Goal: Task Accomplishment & Management: Complete application form

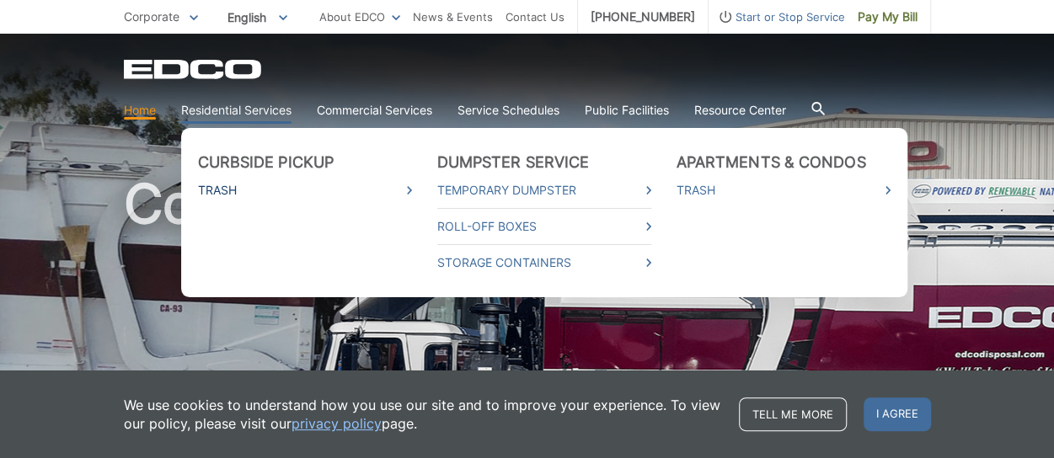
click at [221, 191] on link "Trash" at bounding box center [305, 190] width 214 height 19
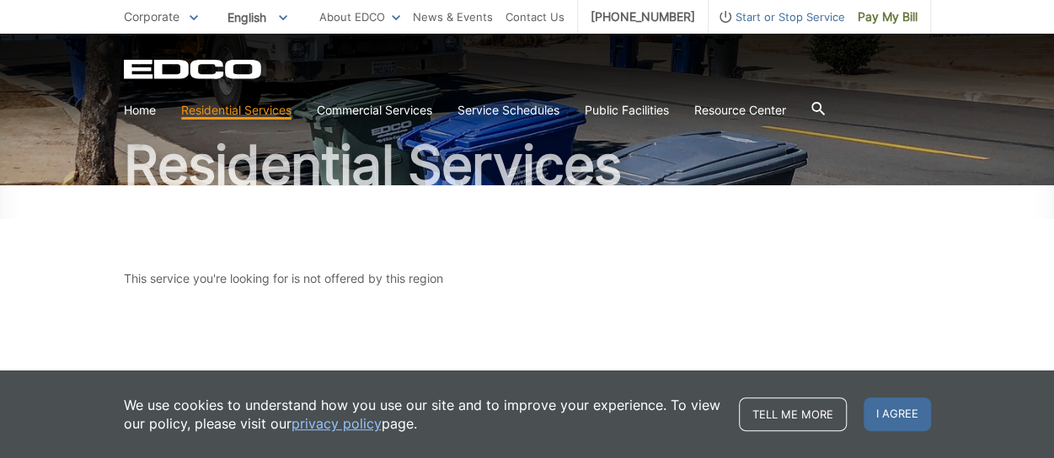
scroll to position [168, 0]
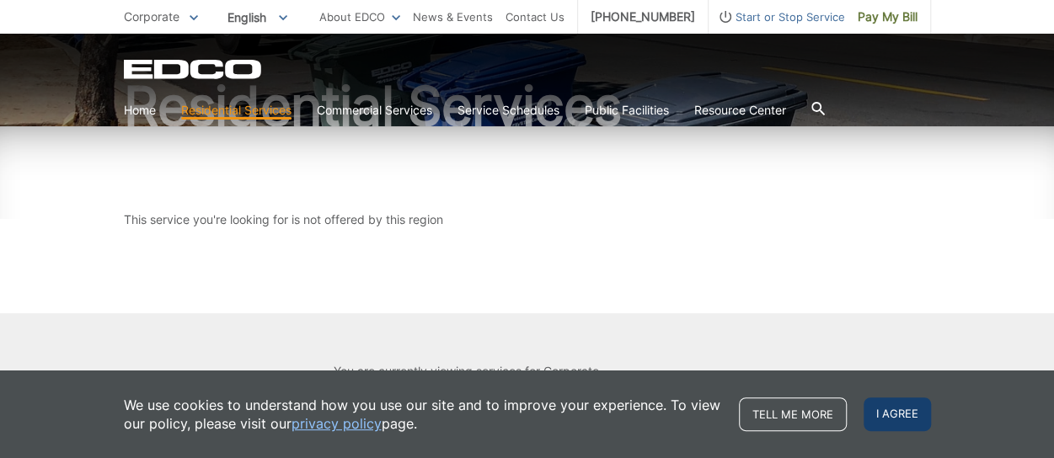
click at [893, 414] on span "I agree" at bounding box center [896, 415] width 67 height 34
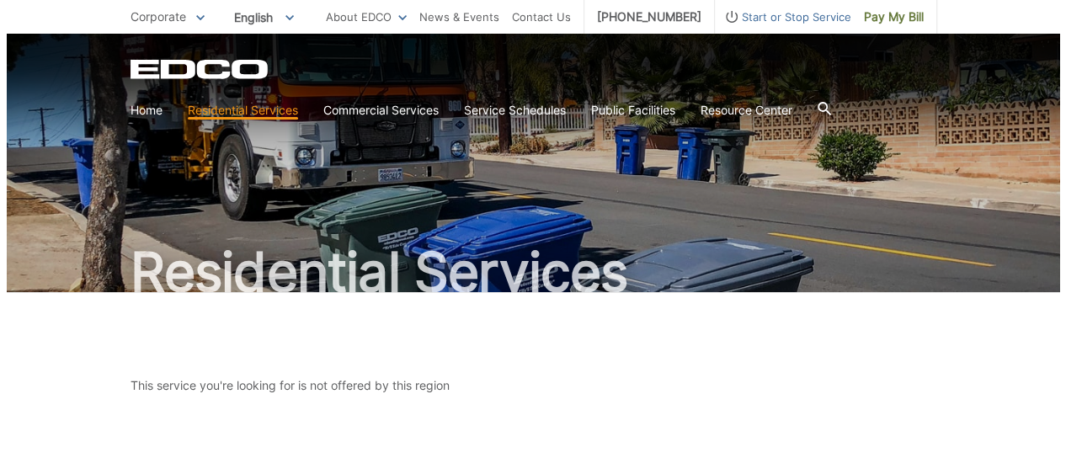
scroll to position [0, 0]
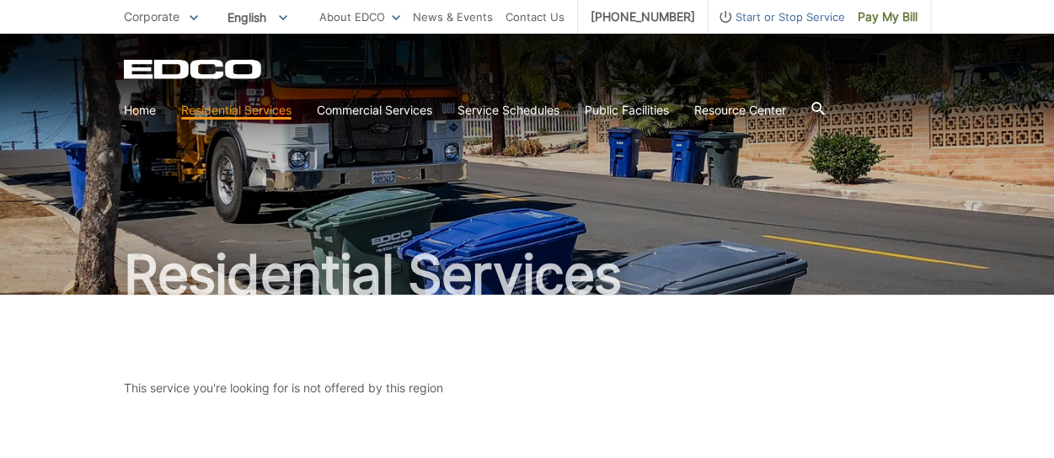
click at [786, 13] on span "Start or Stop Service" at bounding box center [776, 17] width 136 height 19
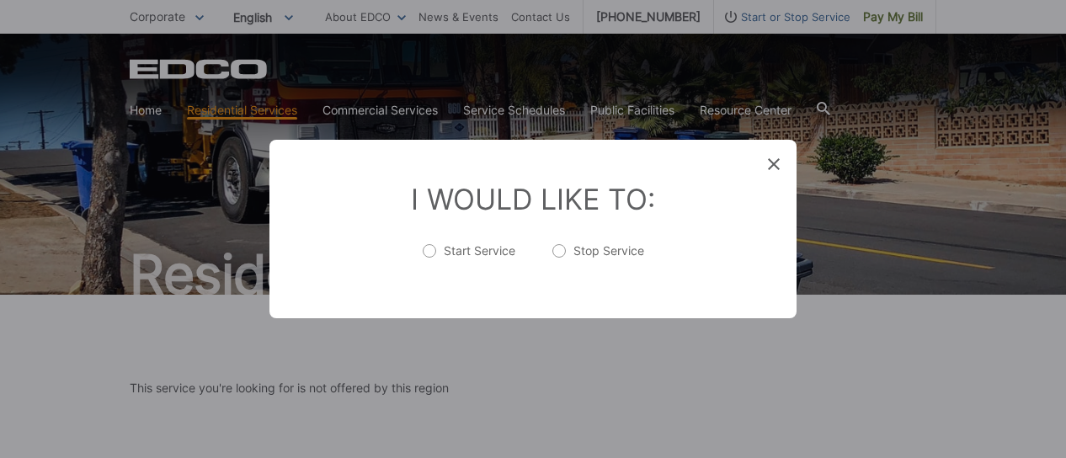
click at [458, 250] on label "Start Service" at bounding box center [469, 260] width 93 height 34
radio input "true"
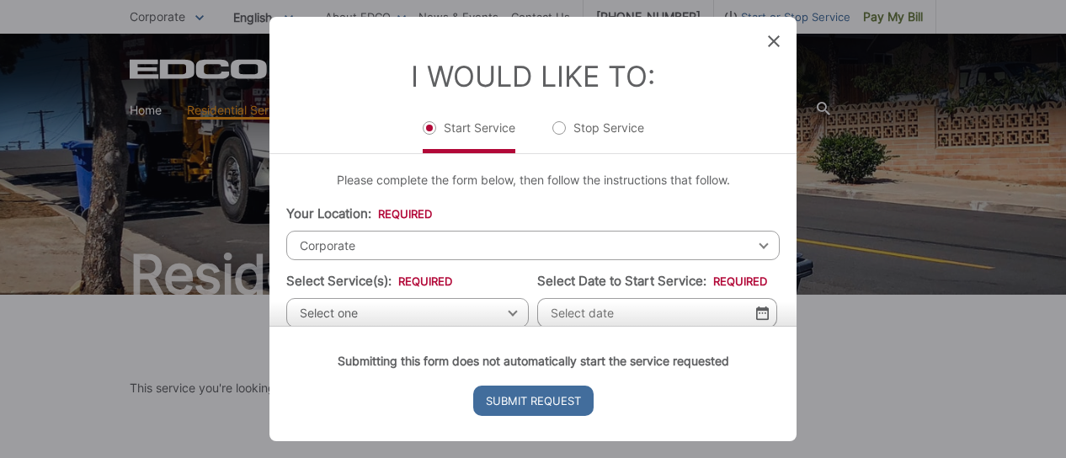
click at [696, 243] on span "Corporate" at bounding box center [533, 245] width 494 height 29
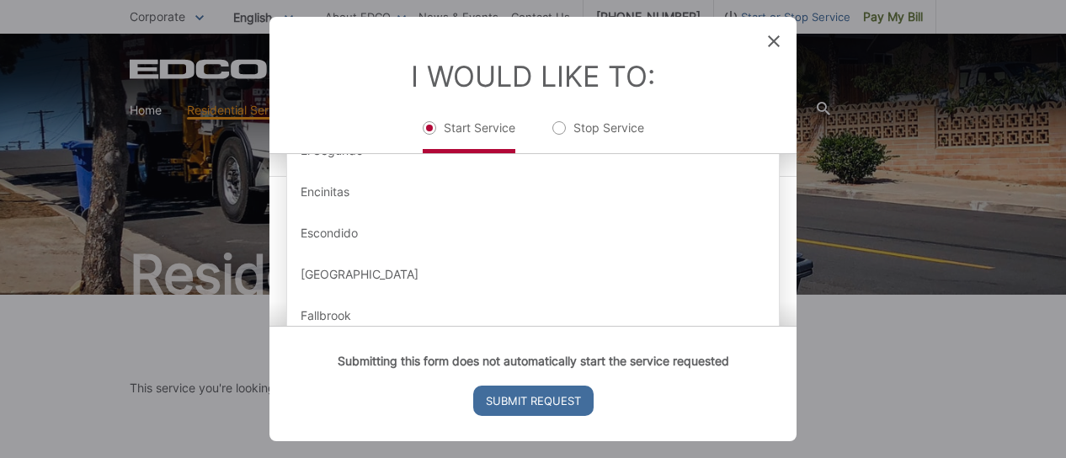
scroll to position [590, 0]
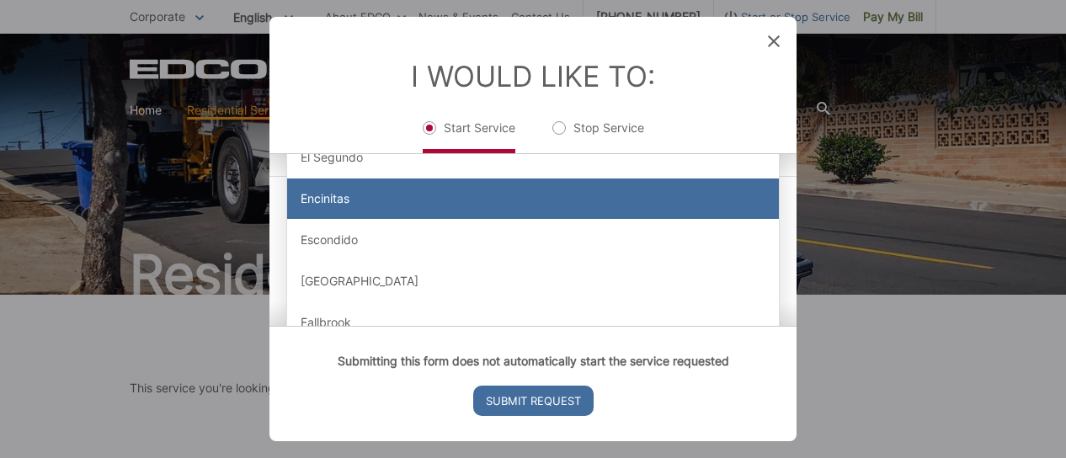
click at [589, 208] on div "Encinitas" at bounding box center [533, 199] width 492 height 40
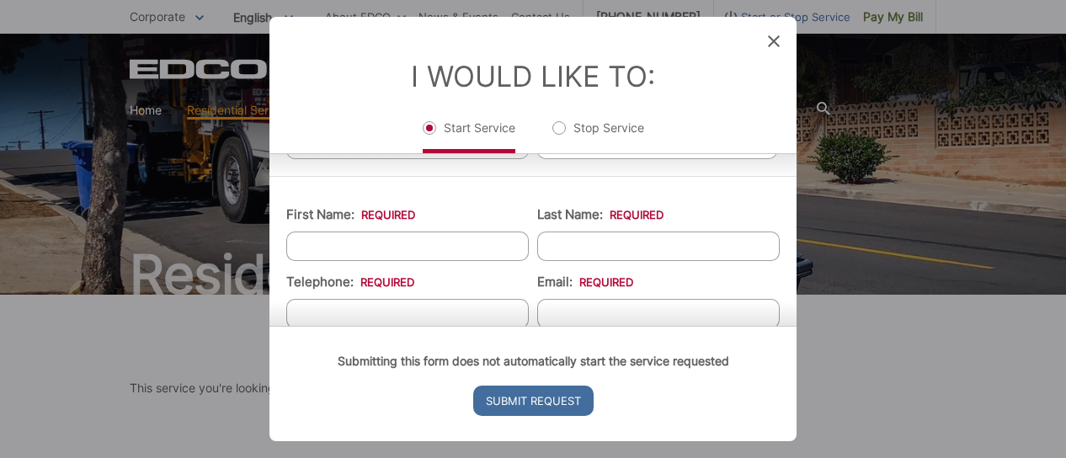
click at [476, 243] on input "First Name: *" at bounding box center [407, 246] width 243 height 29
type input "[PERSON_NAME]"
click at [414, 326] on div "Submitting this form does not automatically start the service requested Submit …" at bounding box center [533, 383] width 527 height 115
click at [434, 326] on div "Submitting this form does not automatically start the service requested Submit …" at bounding box center [533, 383] width 527 height 115
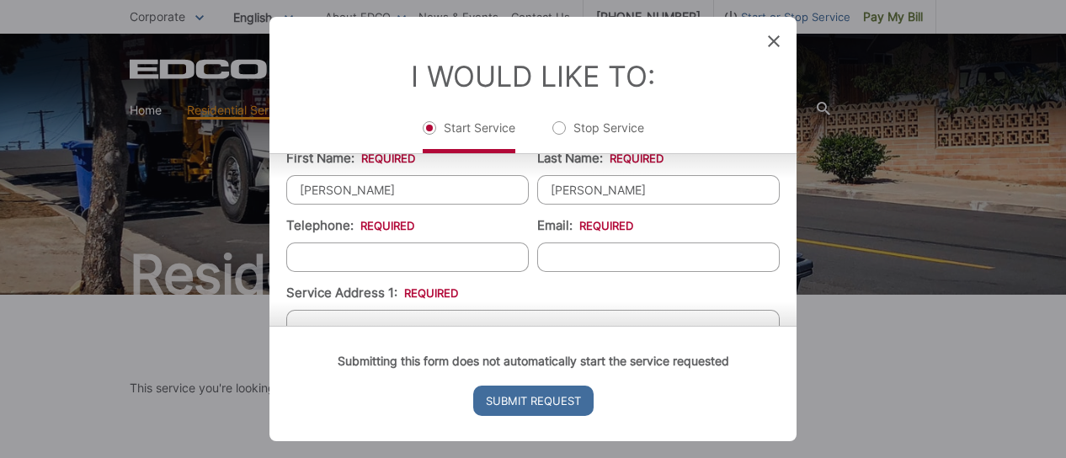
scroll to position [241, 0]
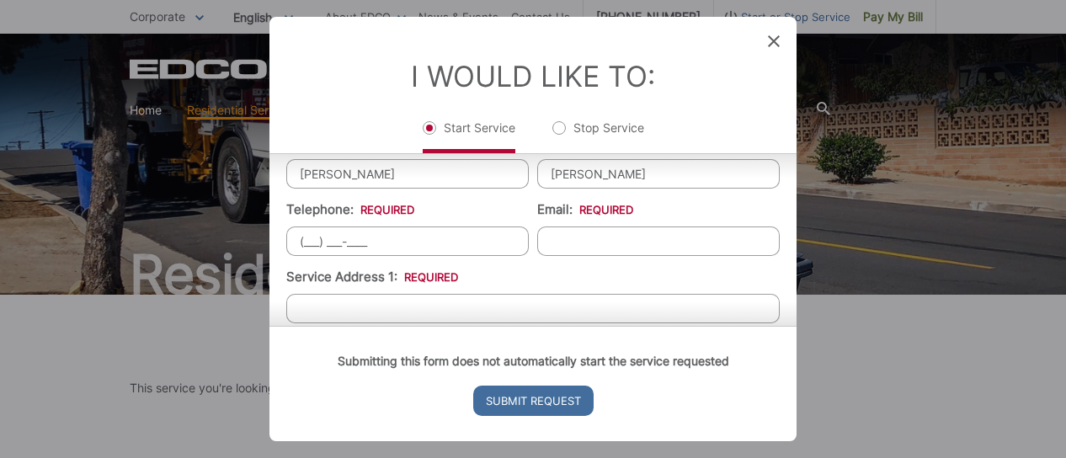
click at [389, 245] on input "(___) ___-____" at bounding box center [407, 241] width 243 height 29
type input "(612) 247-8017"
click at [568, 232] on input "Email: *" at bounding box center [658, 241] width 243 height 29
type input "neil_koepcke@yahoo.com"
click at [487, 326] on div "Submitting this form does not automatically start the service requested Submit …" at bounding box center [533, 383] width 527 height 115
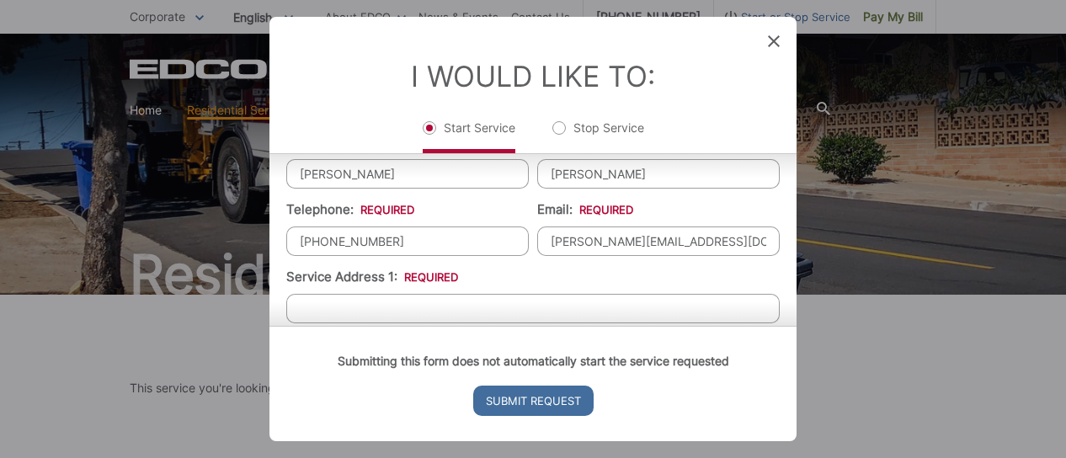
click at [392, 326] on div "Submitting this form does not automatically start the service requested Submit …" at bounding box center [533, 383] width 527 height 115
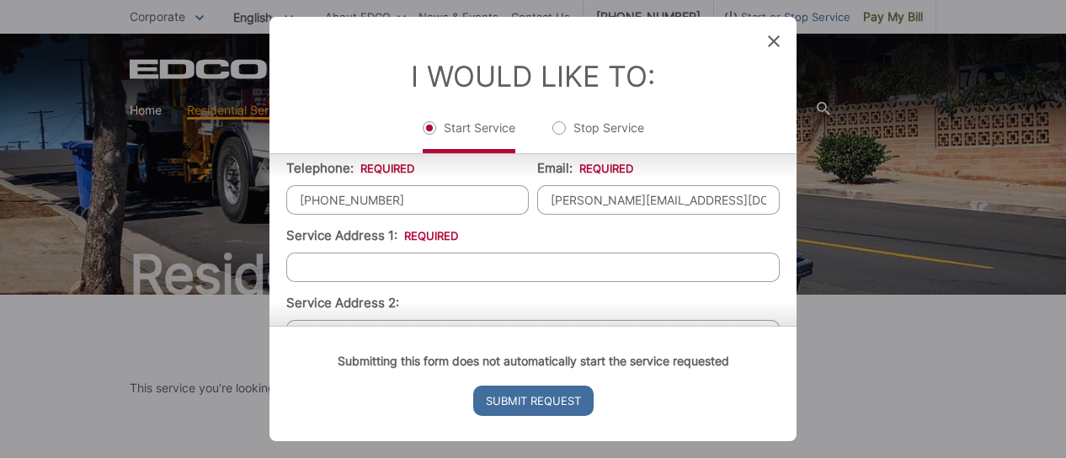
scroll to position [305, 0]
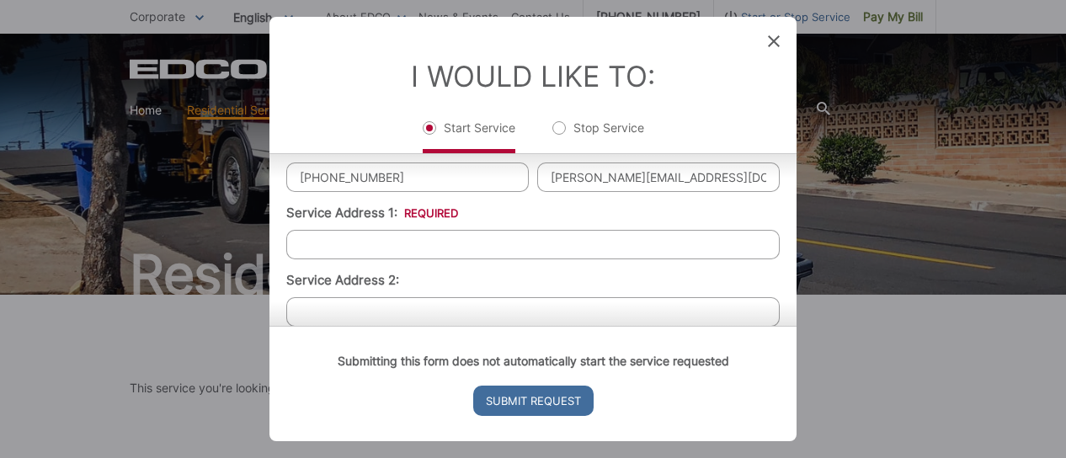
click at [406, 240] on input "Service Address 1: *" at bounding box center [533, 244] width 494 height 29
type input "965 Woodlake Dr"
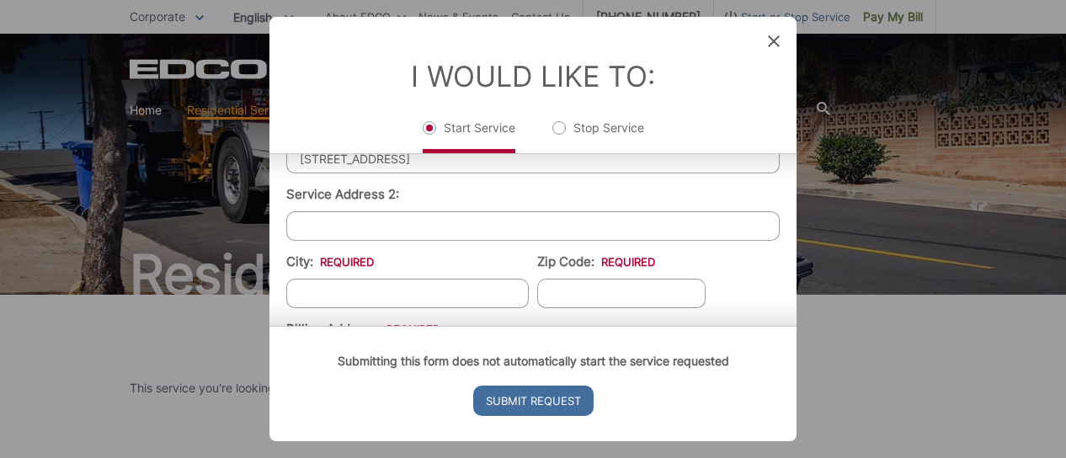
scroll to position [408, 0]
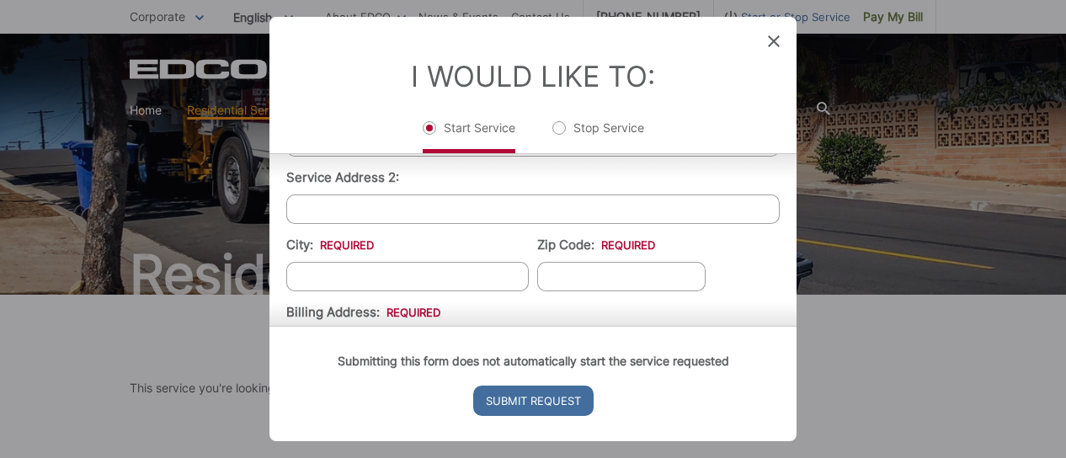
click at [419, 269] on input "City: *" at bounding box center [407, 276] width 243 height 29
type input "Cardiff By The Sea"
click at [585, 282] on input "Zip Code: *" at bounding box center [621, 276] width 168 height 29
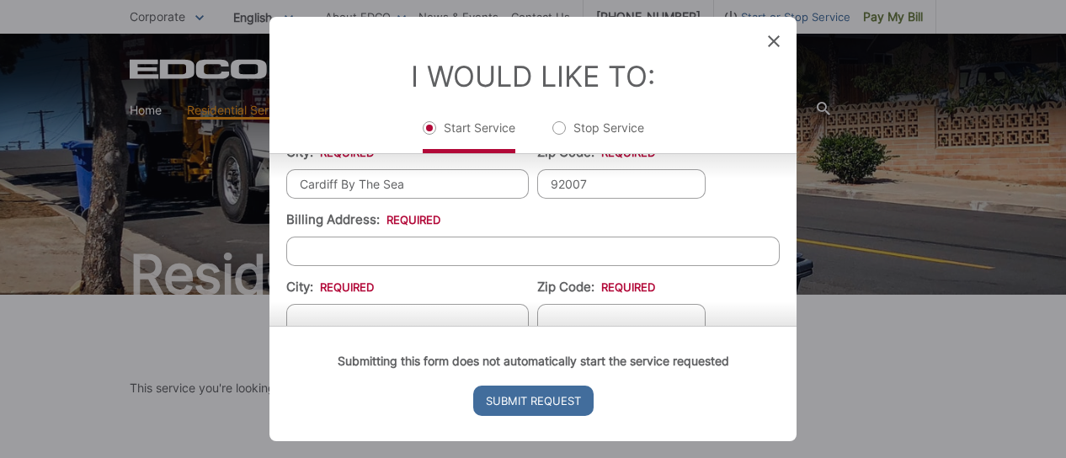
scroll to position [504, 0]
type input "92007"
click at [409, 243] on input "Billing Address: *" at bounding box center [533, 247] width 494 height 29
type input "4 Ski Ln"
click at [395, 326] on div "Submitting this form does not automatically start the service requested Submit …" at bounding box center [533, 383] width 527 height 115
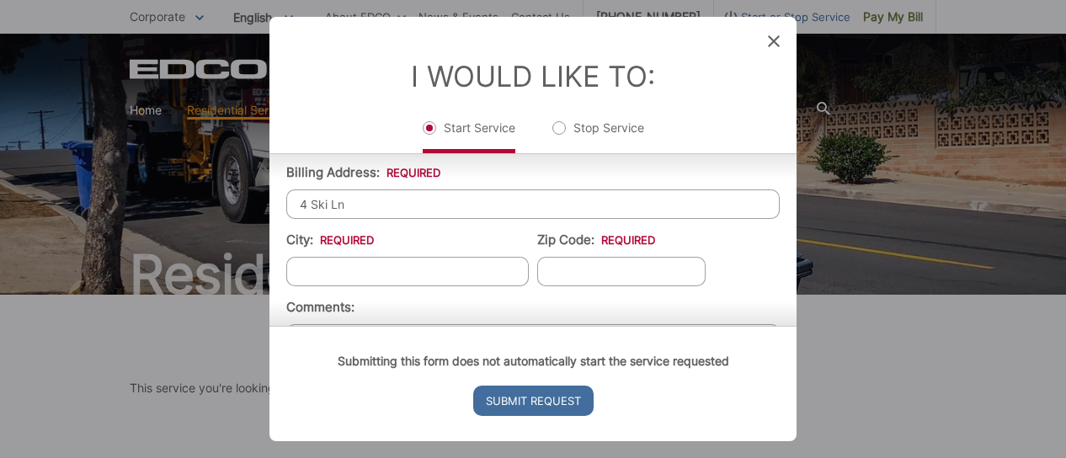
scroll to position [554, 0]
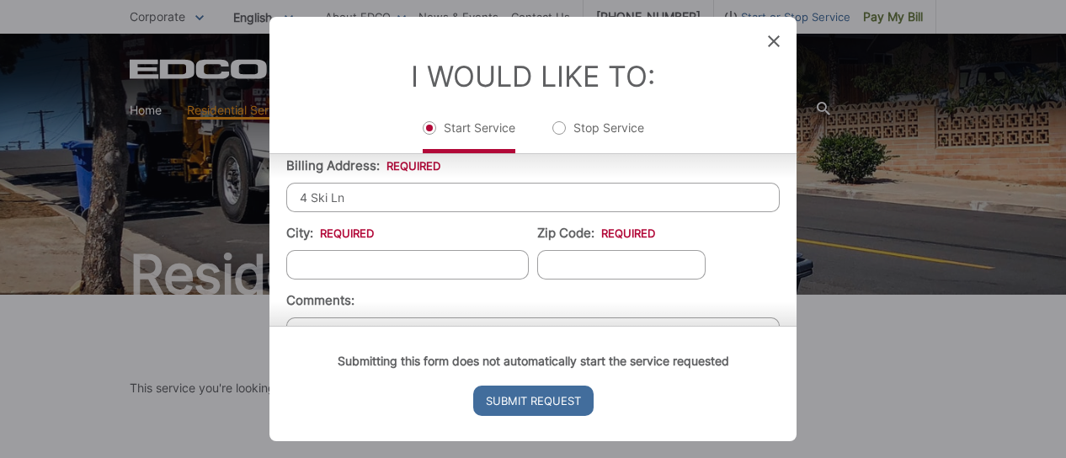
click at [315, 254] on input "City: *" at bounding box center [407, 264] width 243 height 29
type input "North Oaks"
click at [612, 255] on input "Zip Code: *" at bounding box center [621, 264] width 168 height 29
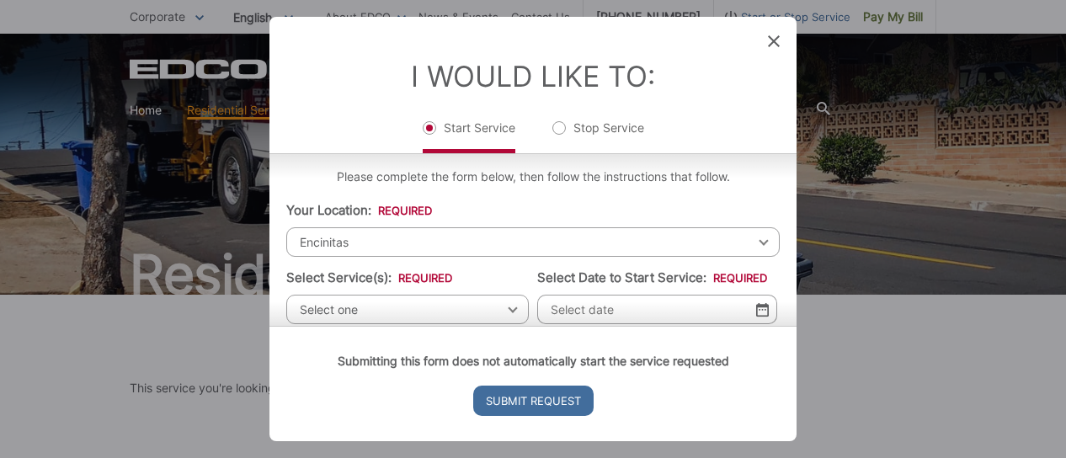
scroll to position [39, 0]
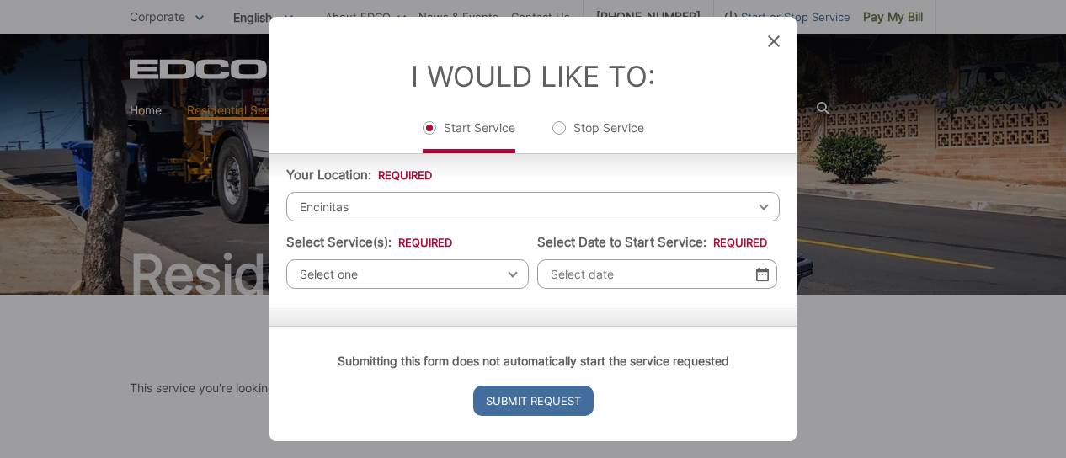
type input "55127"
click at [500, 274] on span "Select one" at bounding box center [407, 273] width 243 height 29
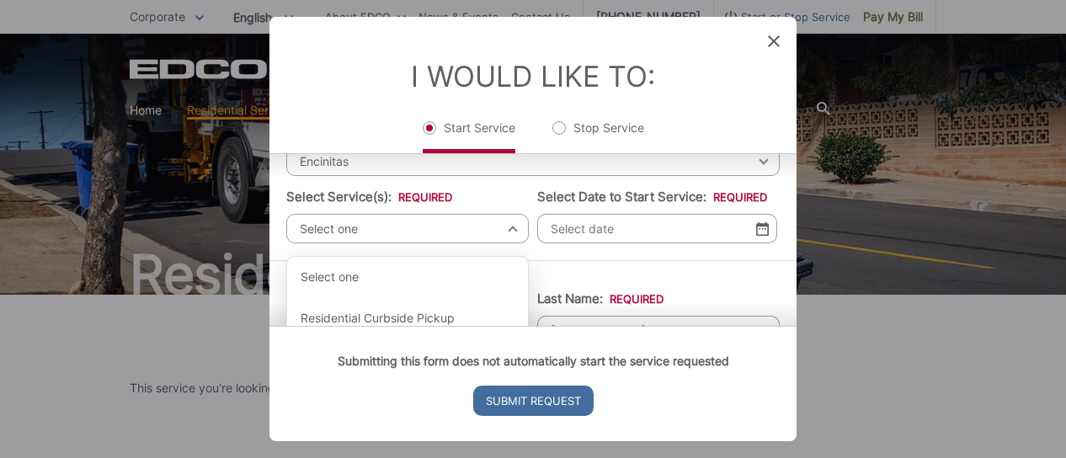
scroll to position [123, 0]
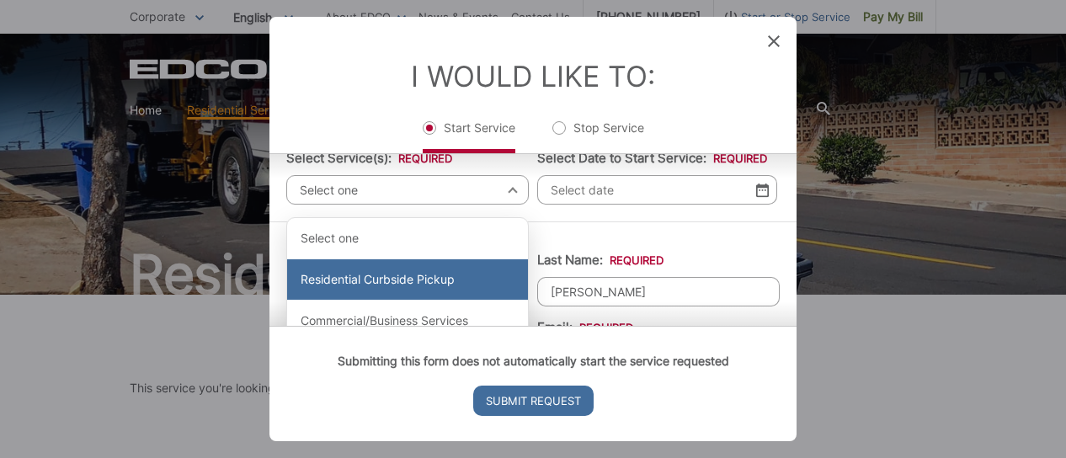
click at [457, 275] on div "Residential Curbside Pickup" at bounding box center [407, 279] width 241 height 40
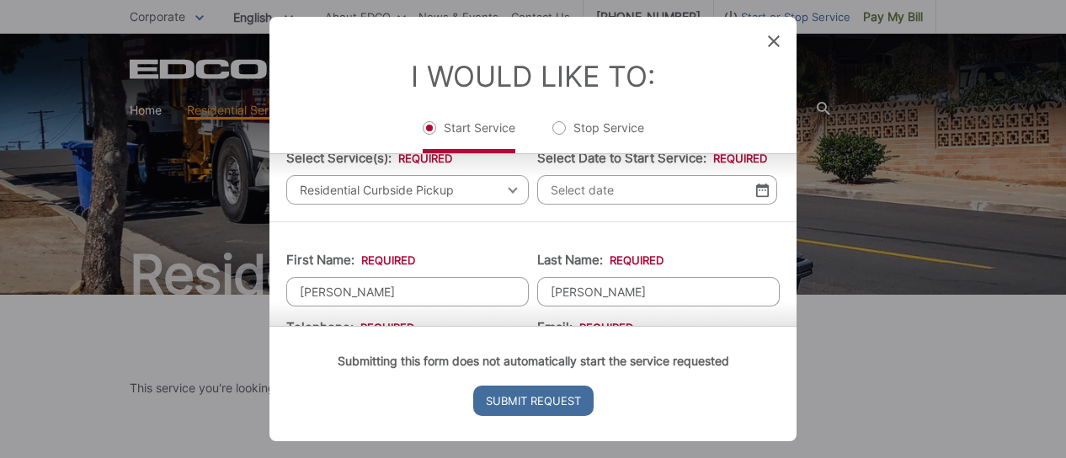
click at [756, 189] on img at bounding box center [762, 190] width 13 height 14
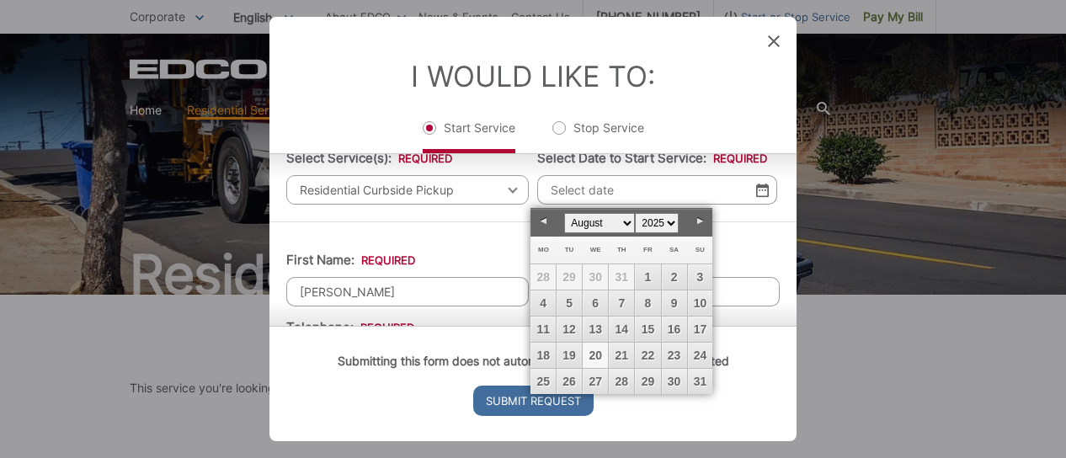
click at [596, 356] on link "20" at bounding box center [595, 355] width 25 height 25
type input "08/20/2025"
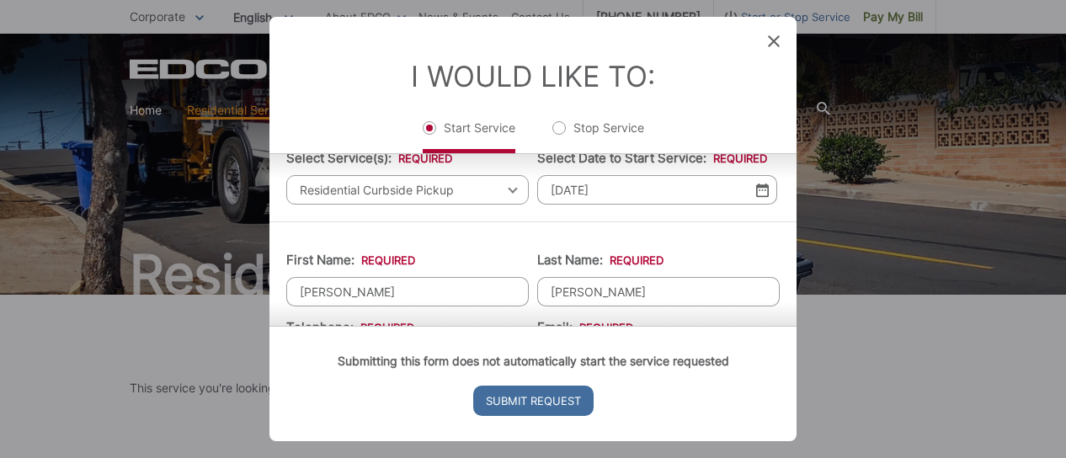
click at [758, 194] on img at bounding box center [762, 190] width 13 height 14
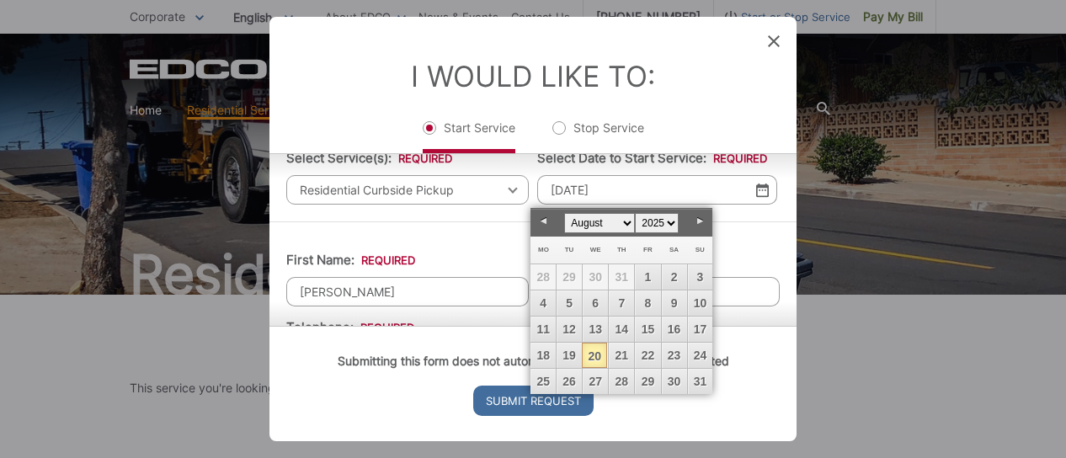
click at [598, 350] on link "20" at bounding box center [594, 355] width 25 height 25
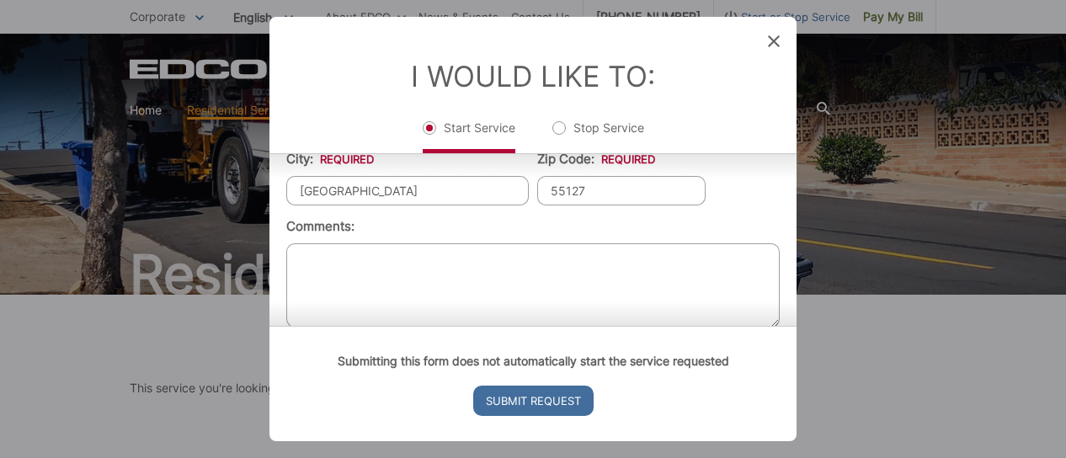
scroll to position [647, 0]
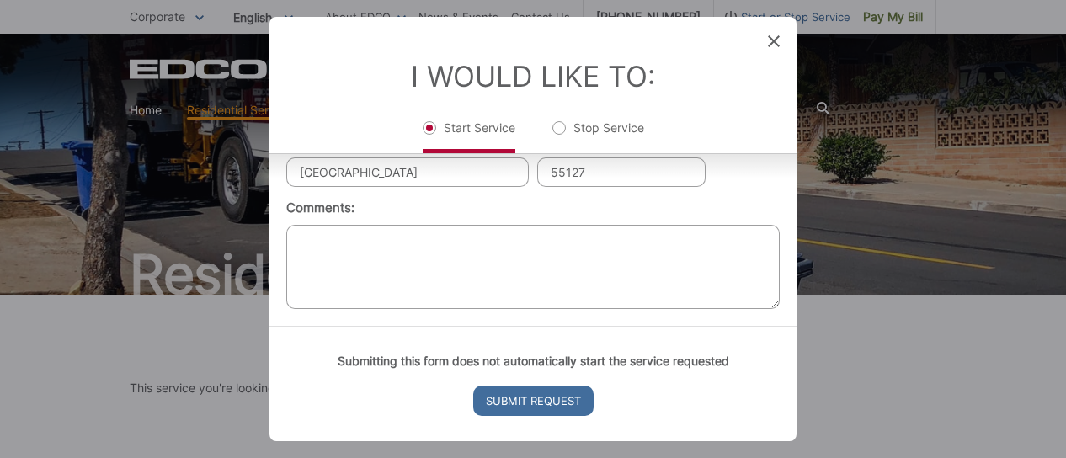
click at [389, 246] on textarea "Comments:" at bounding box center [533, 267] width 494 height 84
click at [487, 238] on textarea "As part of service, please deliver 35 gallon cart for garbage and 35 gallon car…" at bounding box center [533, 267] width 494 height 84
click at [682, 237] on textarea "As part of service, please deliver one 35 gallon cart for garbage and 35 gallon…" at bounding box center [533, 267] width 494 height 84
click at [400, 250] on textarea "As part of service, please deliver one 35 gallon cart for garbage and one 35 ga…" at bounding box center [533, 267] width 494 height 84
click at [357, 235] on textarea "As part of service, please deliver one 35 gallon cart for garbage and one 35 ga…" at bounding box center [533, 267] width 494 height 84
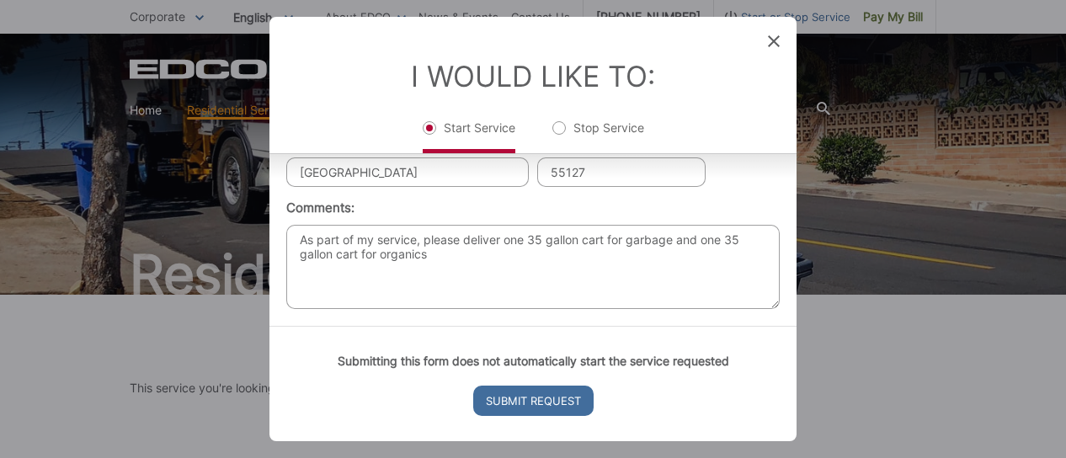
click at [496, 255] on textarea "As part of my service, please deliver one 35 gallon cart for garbage and one 35…" at bounding box center [533, 267] width 494 height 84
click at [440, 250] on textarea "As part of my service, please deliver one 35 gallon cart for garbage and one 35…" at bounding box center [533, 267] width 494 height 84
click at [417, 234] on textarea "As part of my service, please deliver one 35 gallon cart for garbage and one 35…" at bounding box center [533, 267] width 494 height 84
click at [529, 247] on textarea "As part of my service origination, please deliver one 35 gallon cart for garbag…" at bounding box center [533, 267] width 494 height 84
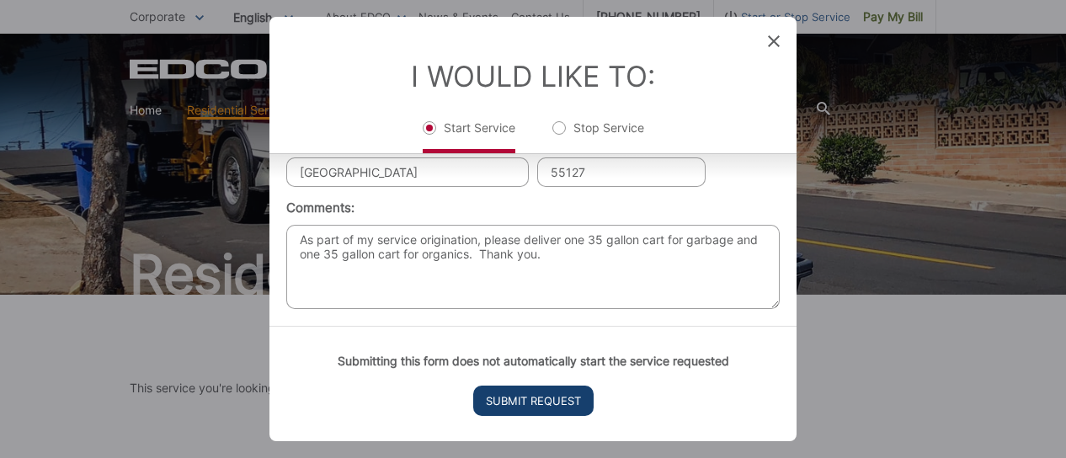
type textarea "As part of my service origination, please deliver one 35 gallon cart for garbag…"
click at [521, 398] on input "Submit Request" at bounding box center [533, 401] width 120 height 30
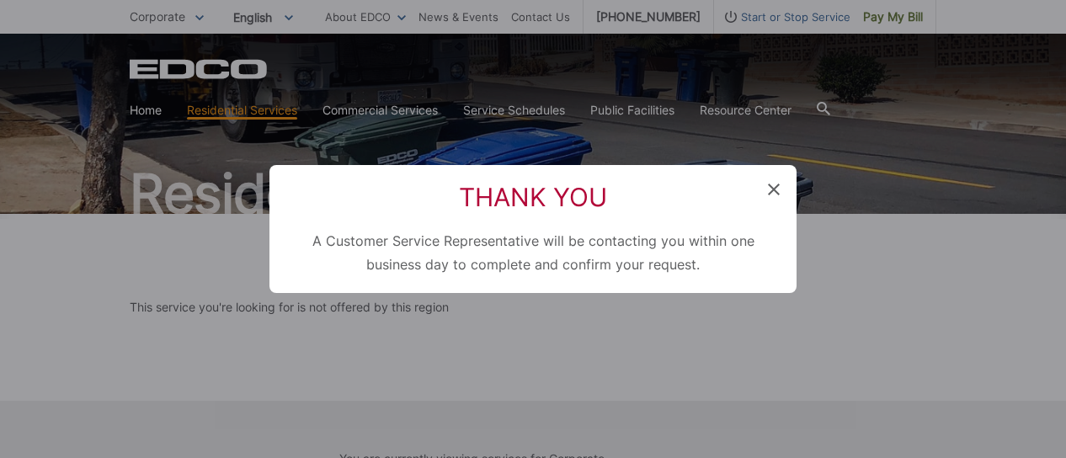
scroll to position [0, 0]
click at [777, 190] on icon at bounding box center [774, 190] width 12 height 12
